Goal: Task Accomplishment & Management: Manage account settings

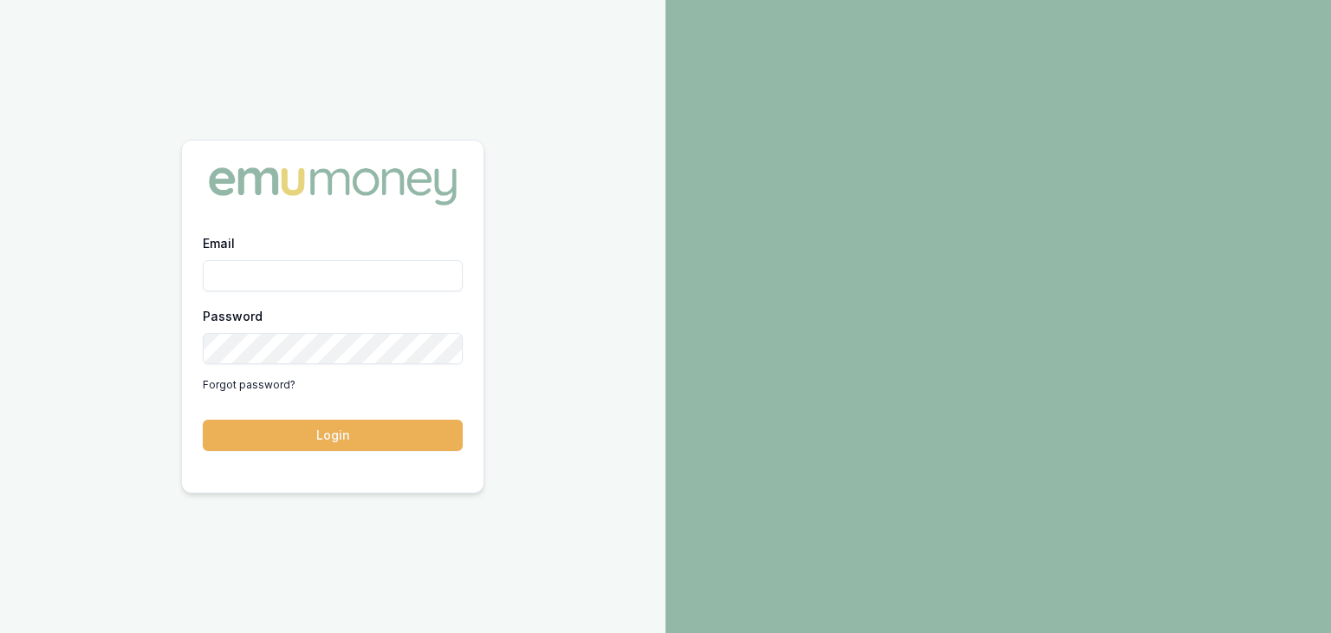
click at [231, 276] on input "Email" at bounding box center [333, 275] width 260 height 31
type input "baron.ketterman@emumoney.com.au"
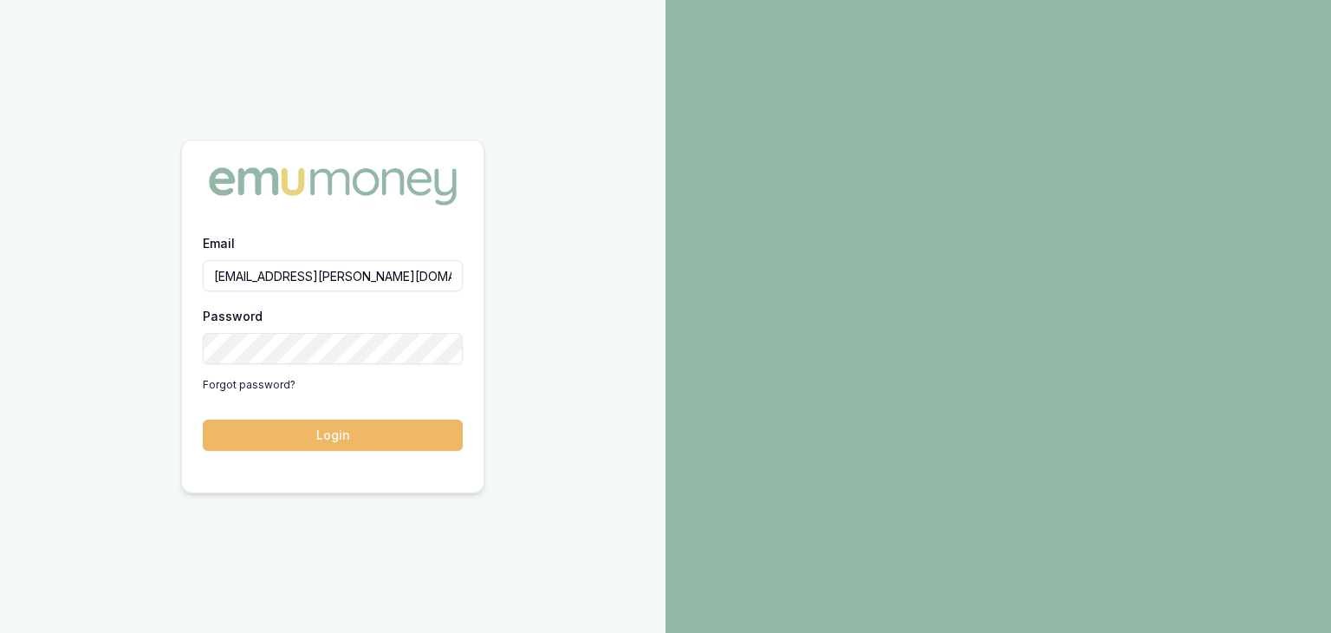
click at [329, 439] on button "Login" at bounding box center [333, 435] width 260 height 31
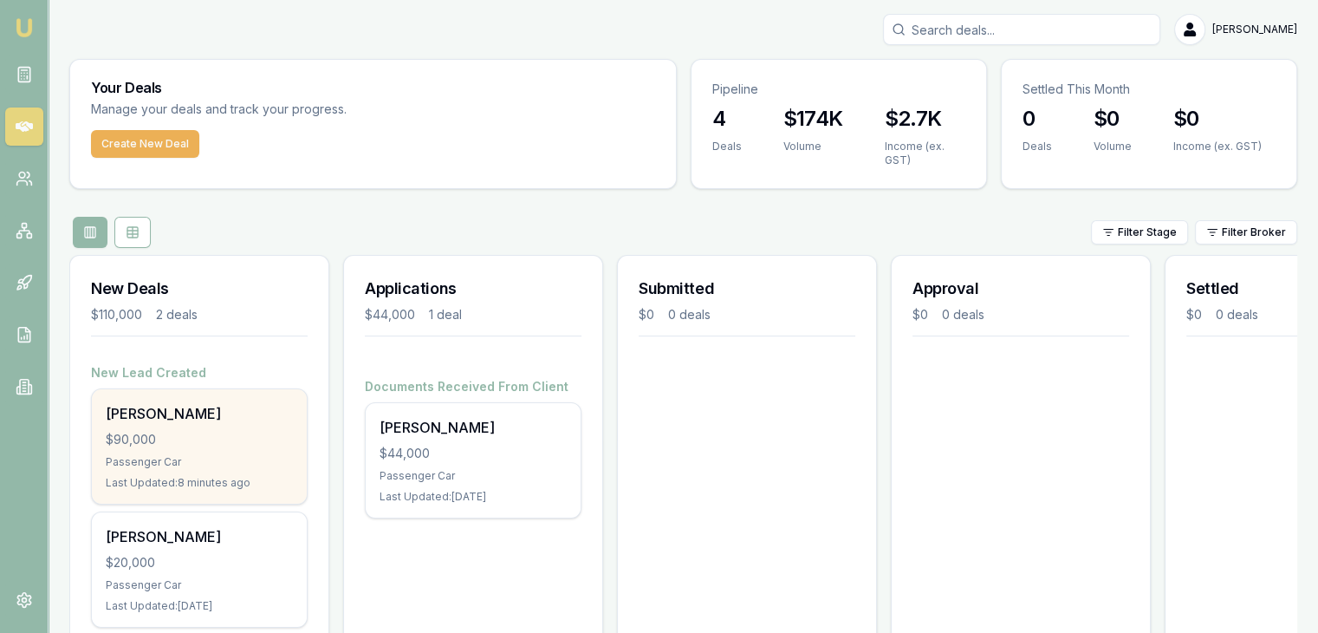
scroll to position [69, 0]
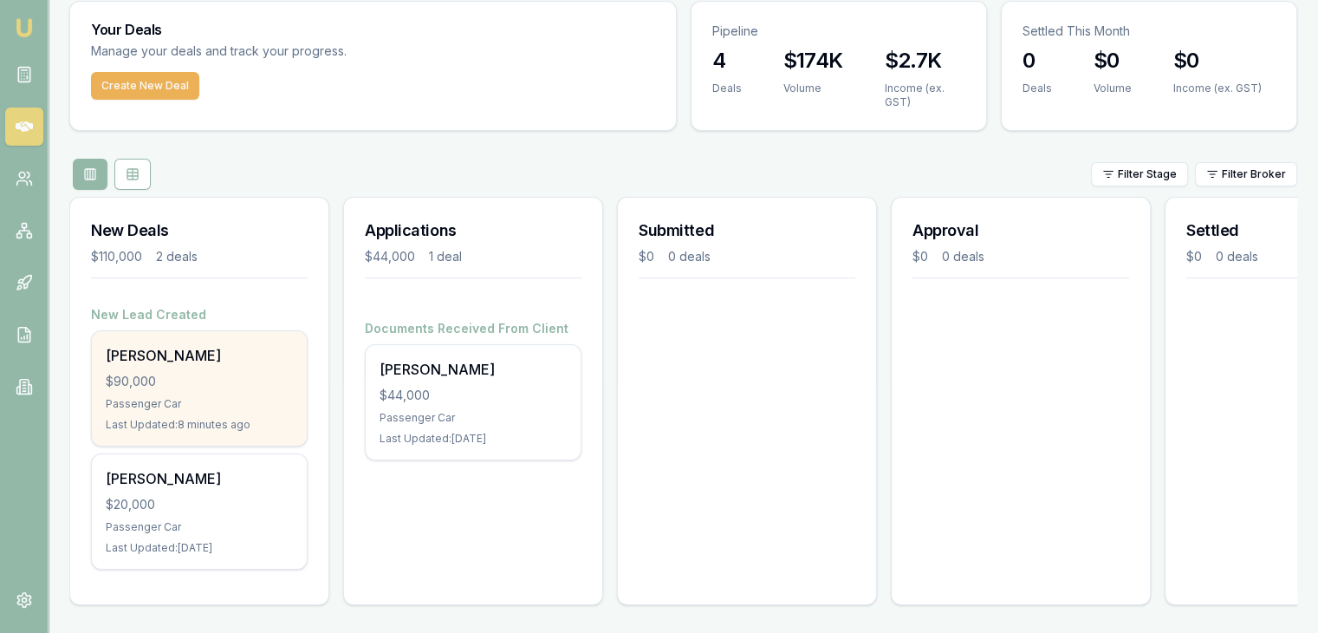
click at [166, 373] on div "$90,000" at bounding box center [199, 381] width 187 height 17
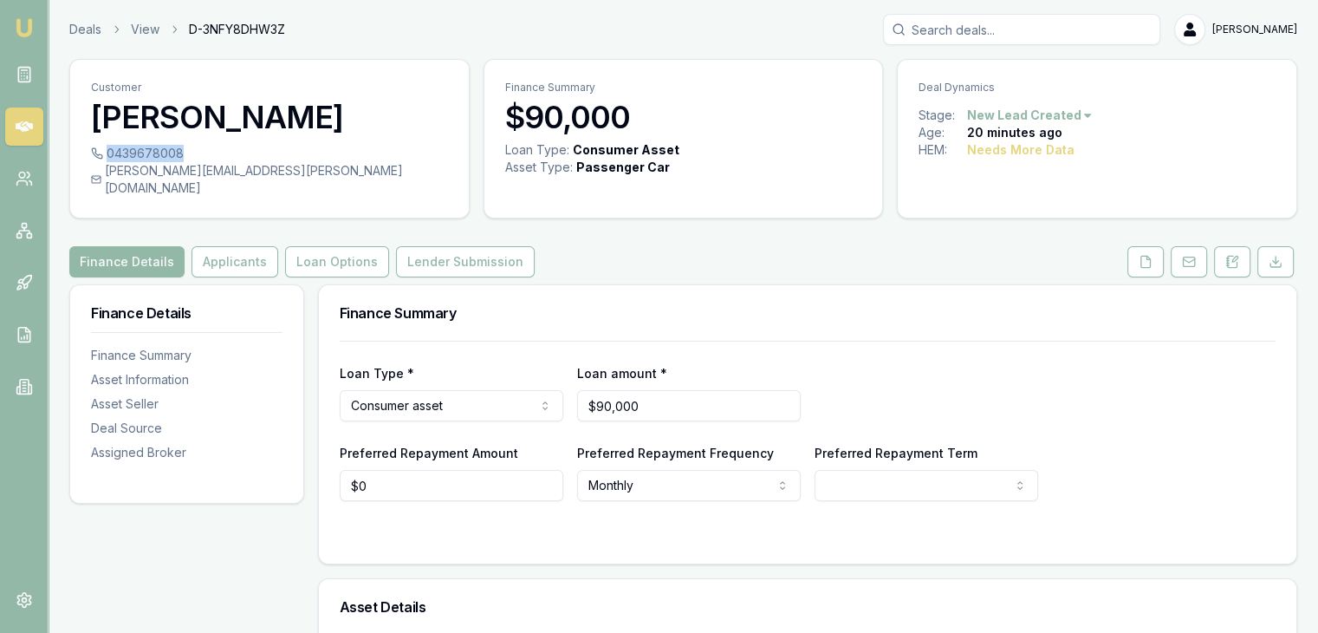
drag, startPoint x: 107, startPoint y: 150, endPoint x: 180, endPoint y: 159, distance: 73.3
click at [180, 159] on div "0439678008" at bounding box center [269, 153] width 357 height 17
copy div "0439678008"
click at [350, 78] on div "Customer Cameron Johnston" at bounding box center [269, 102] width 399 height 85
click at [209, 250] on button "Applicants" at bounding box center [235, 261] width 87 height 31
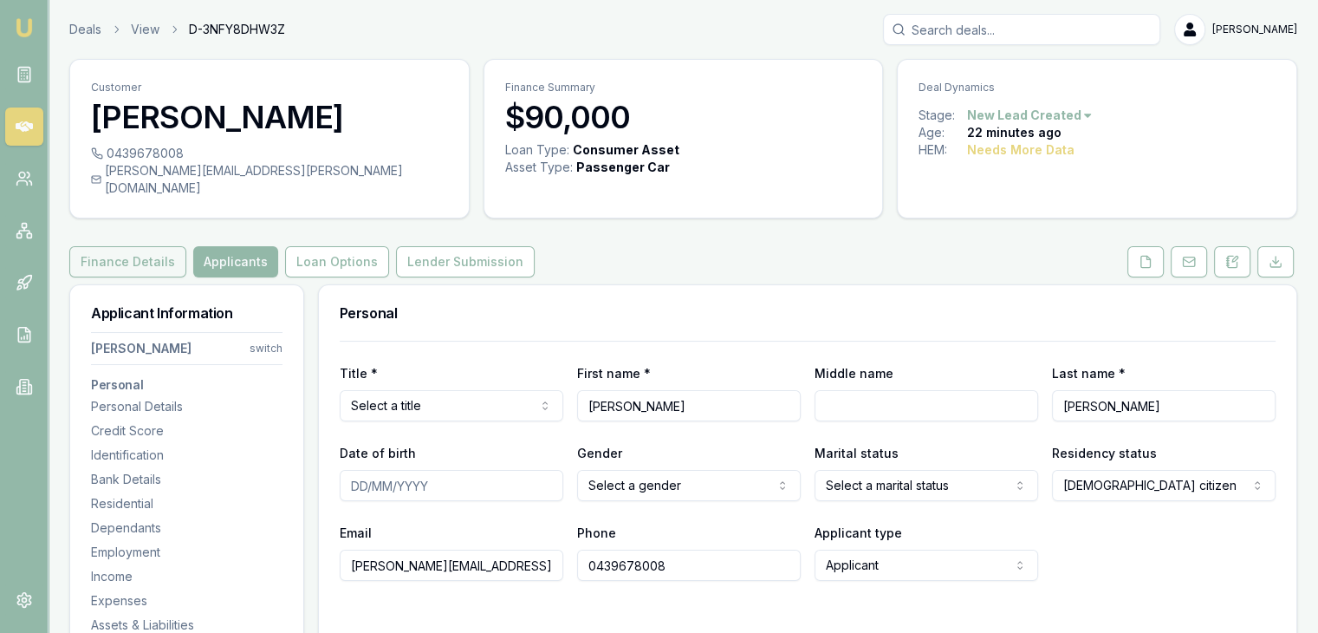
click at [128, 246] on button "Finance Details" at bounding box center [127, 261] width 117 height 31
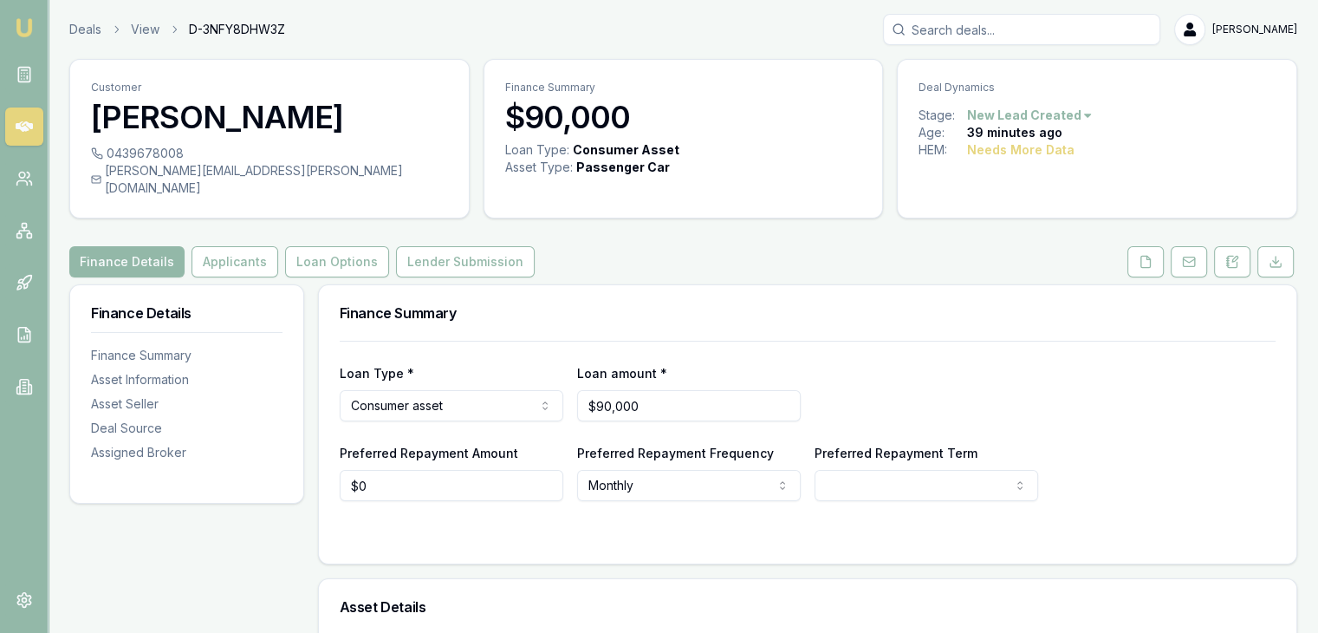
click at [1226, 261] on icon at bounding box center [1227, 261] width 3 height 0
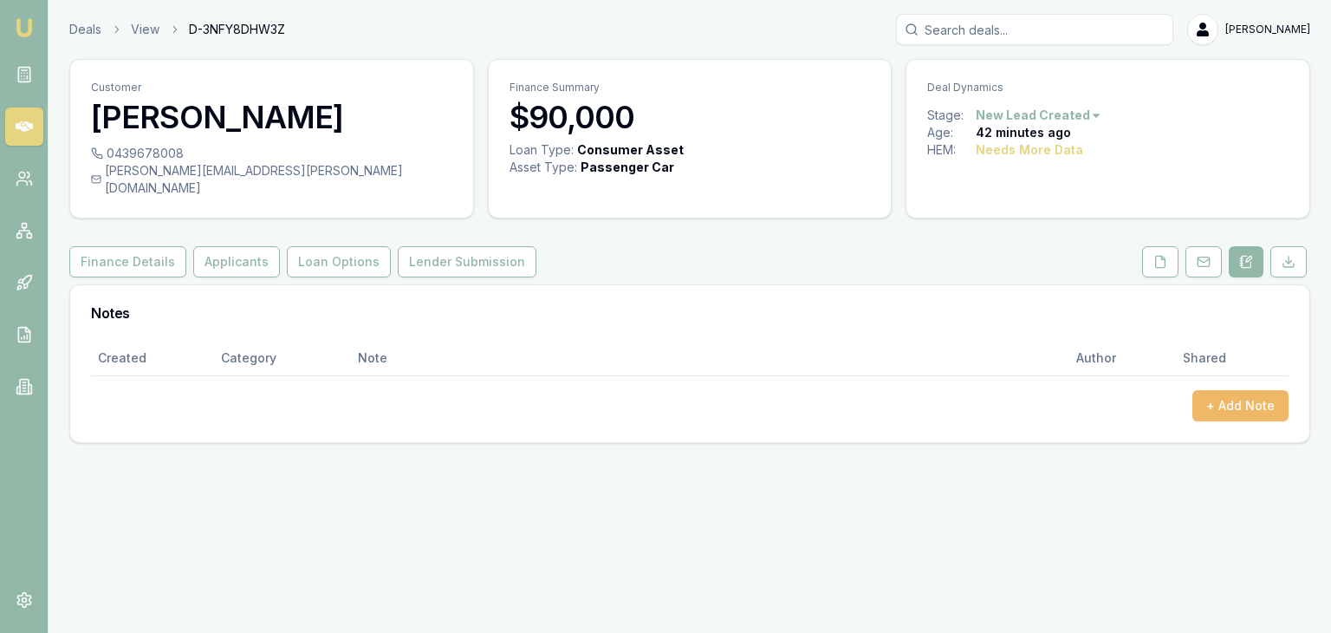
click at [1213, 390] on button "+ Add Note" at bounding box center [1241, 405] width 96 height 31
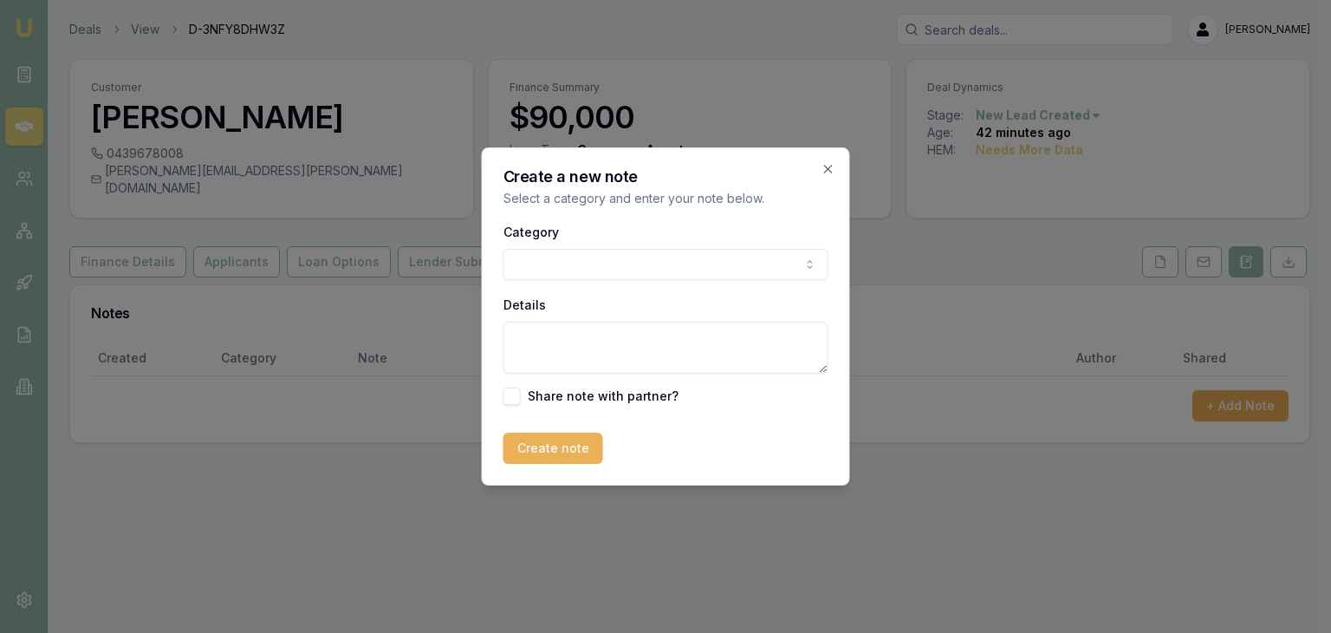
click at [593, 266] on body "Emu Broker Deals View D-3NFY8DHW3Z Baron Ketterman Toggle Menu Customer Cameron…" at bounding box center [665, 316] width 1331 height 633
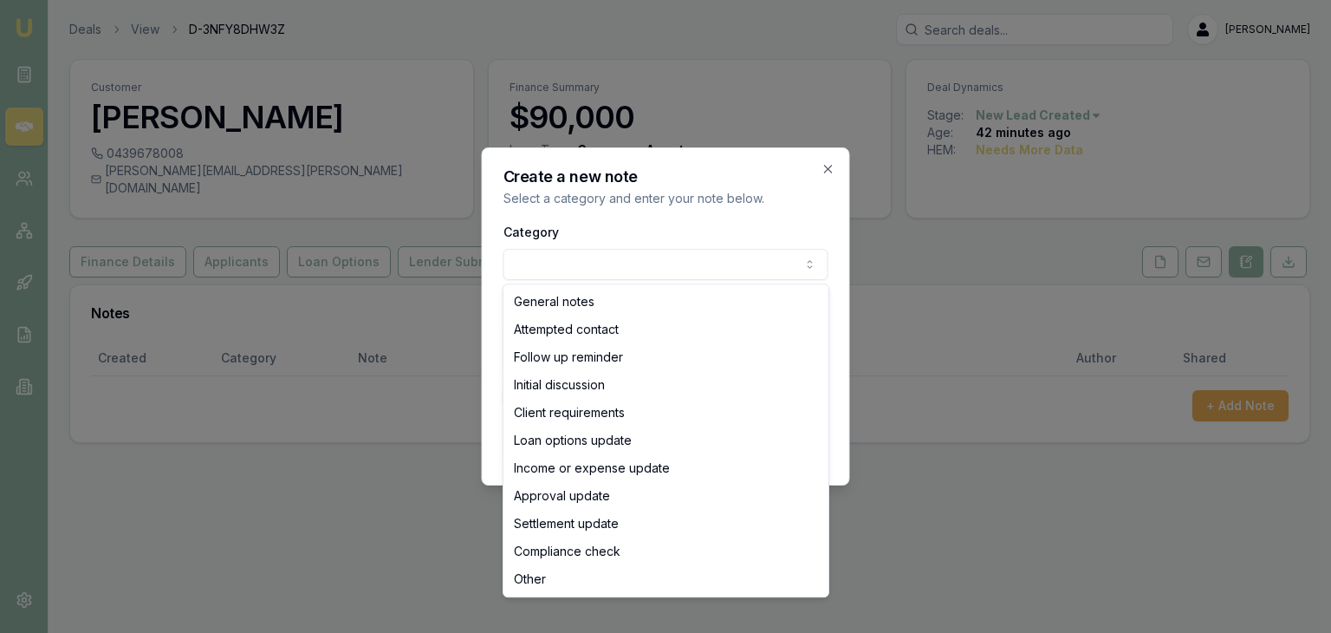
select select "ATTEMPTED_CONTACT"
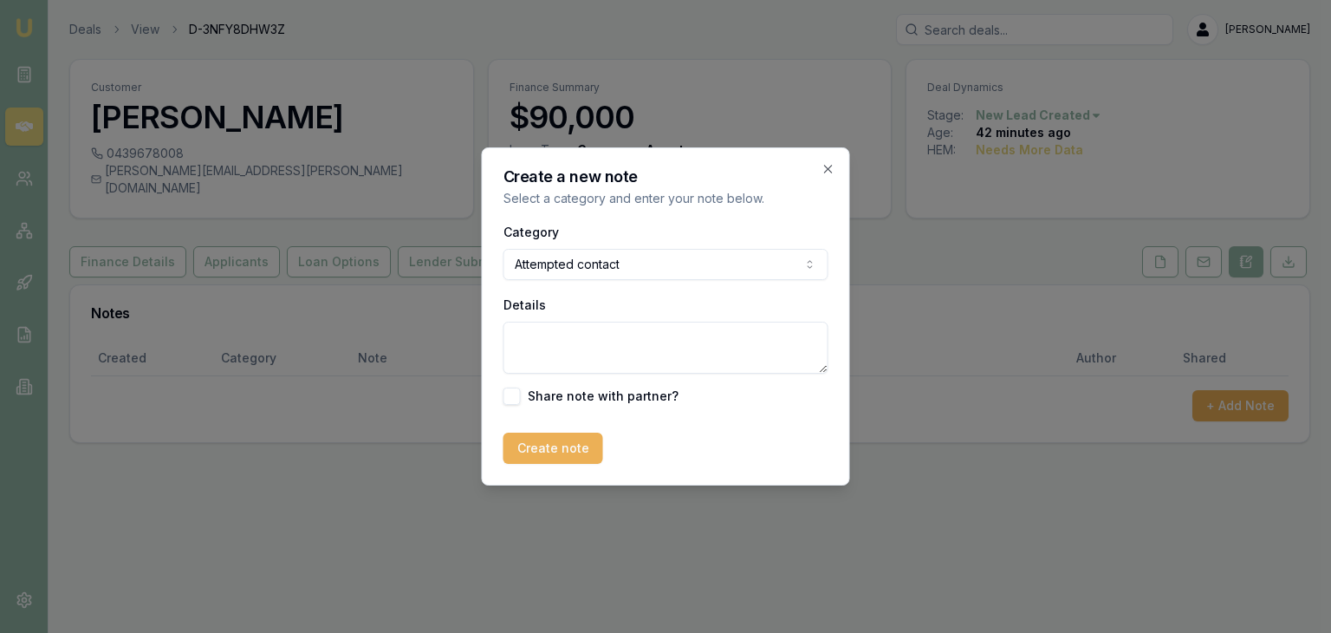
click at [574, 328] on textarea "Details" at bounding box center [666, 348] width 325 height 52
type textarea "Sent SMS introduction"
click at [524, 455] on button "Create note" at bounding box center [554, 448] width 100 height 31
